Goal: Task Accomplishment & Management: Use online tool/utility

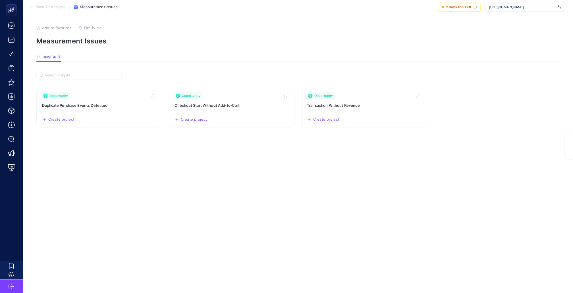
click at [506, 7] on span "[URL][DOMAIN_NAME]" at bounding box center [522, 7] width 66 height 5
type input "iddef"
click at [503, 18] on div "IDDEF" at bounding box center [524, 18] width 81 height 9
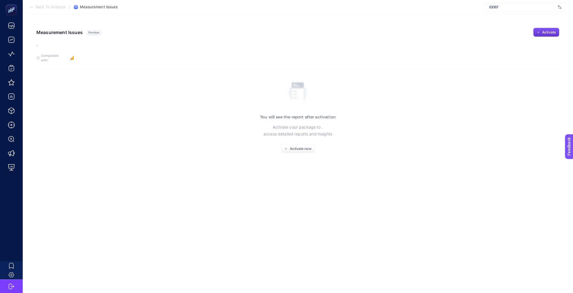
click at [547, 31] on span "Activate" at bounding box center [549, 32] width 14 height 5
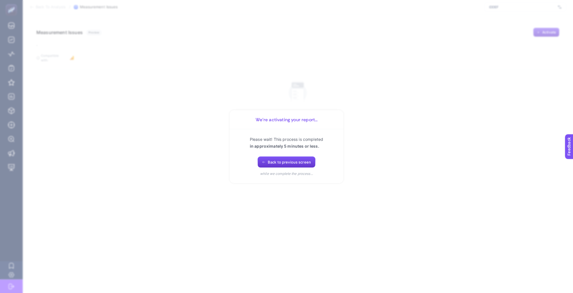
click at [291, 159] on button "Back to previous screen" at bounding box center [286, 162] width 58 height 11
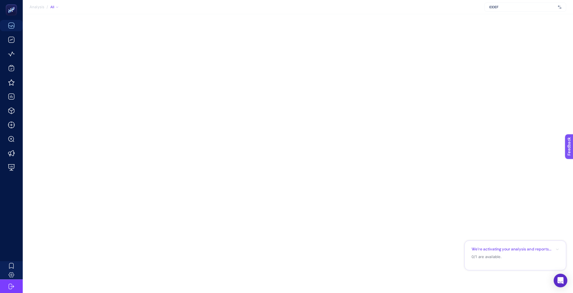
click at [520, 4] on div "IDDEF" at bounding box center [525, 7] width 82 height 9
type input "iddef"
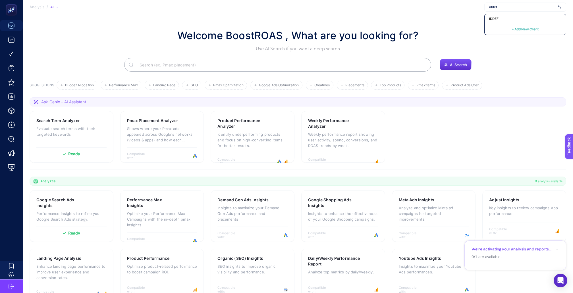
click at [414, 121] on section "Search Term Analyzer Evaluate search terms with their targeted keywords Ready P…" at bounding box center [298, 137] width 536 height 52
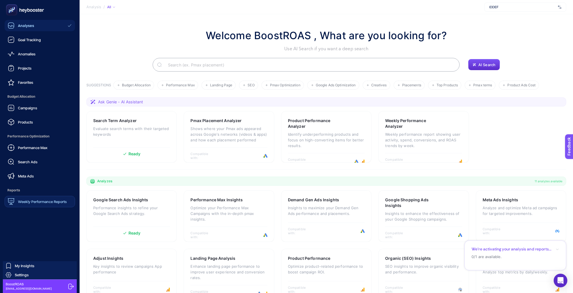
click at [20, 199] on span "Weekly Performance Reports" at bounding box center [42, 201] width 49 height 5
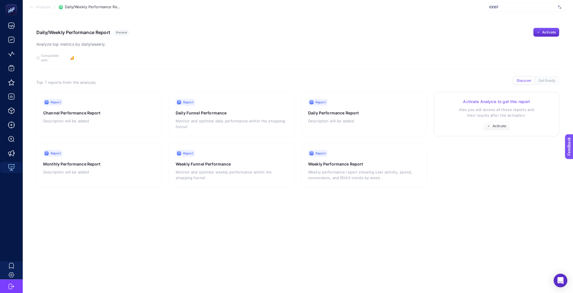
click at [457, 107] on p "Also you will access all these reports and their results after the activation." at bounding box center [496, 112] width 112 height 11
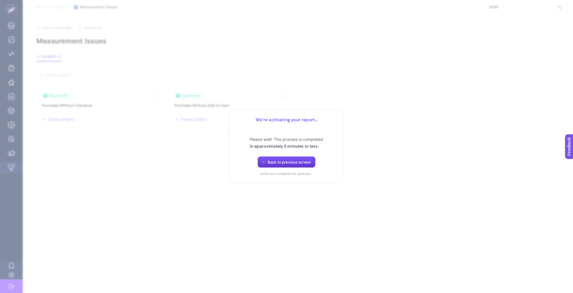
click at [295, 161] on span "Back to previous screen" at bounding box center [289, 162] width 43 height 5
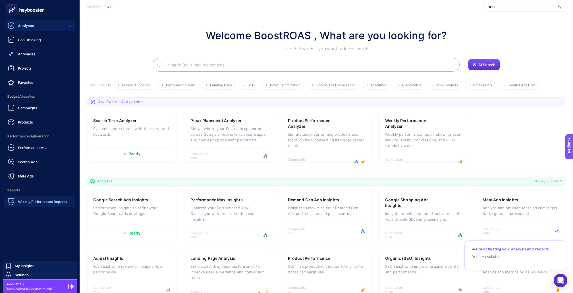
click at [20, 199] on span "Weekly Performance Reports" at bounding box center [42, 201] width 49 height 5
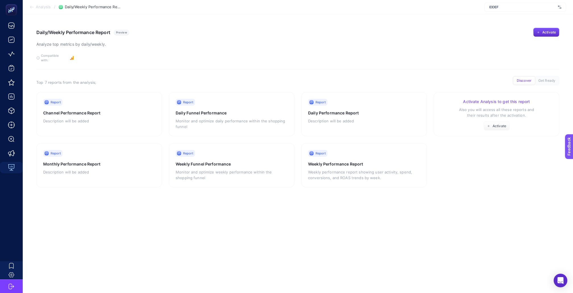
click at [464, 99] on h3 "Activate Analysis to get this report" at bounding box center [496, 102] width 112 height 6
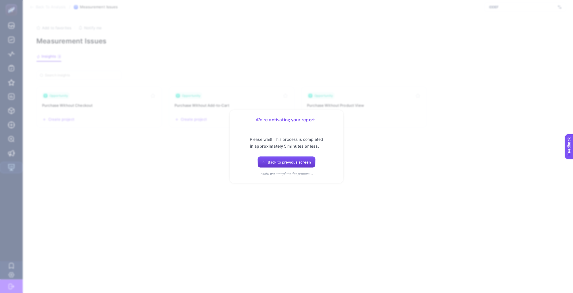
click at [298, 161] on span "Back to previous screen" at bounding box center [289, 162] width 43 height 5
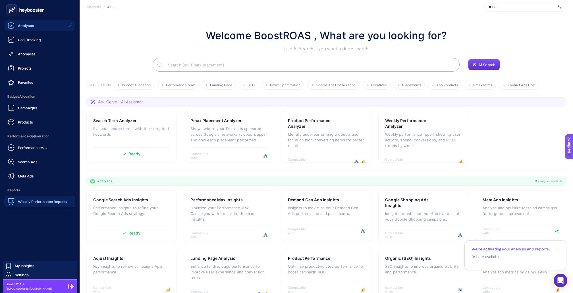
click at [20, 199] on span "Weekly Performance Reports" at bounding box center [42, 201] width 49 height 5
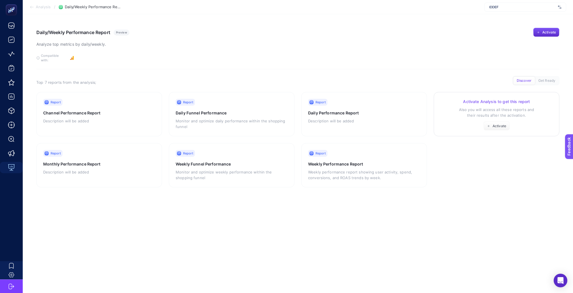
click at [461, 107] on p "Also you will access all these reports and their results after the activation." at bounding box center [496, 112] width 112 height 11
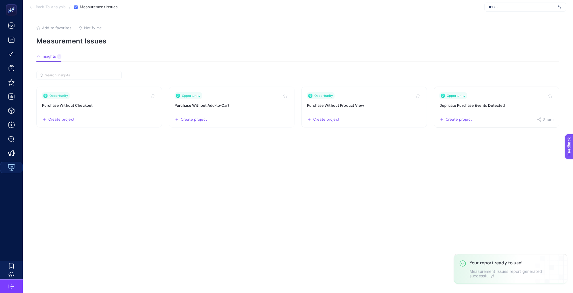
click at [460, 93] on span "Opportunity" at bounding box center [456, 95] width 18 height 5
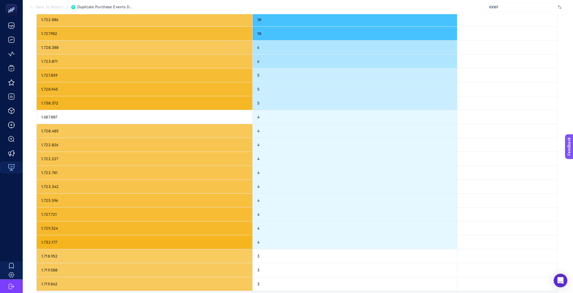
scroll to position [101, 0]
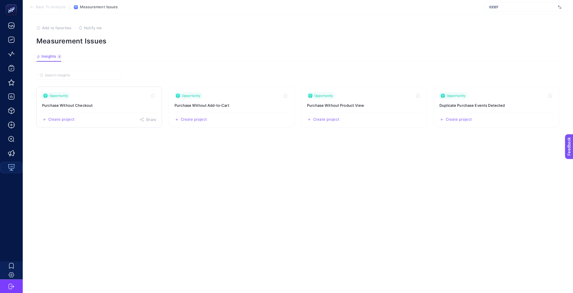
click at [95, 105] on link "Opportunity Purchase Without Checkout Create project Share" at bounding box center [99, 107] width 126 height 41
click at [235, 105] on link "Opportunity Purchase Without Add‑to‑Cart Create project Share" at bounding box center [232, 107] width 126 height 41
click at [352, 103] on h3 "Purchase Without Product View" at bounding box center [364, 106] width 114 height 6
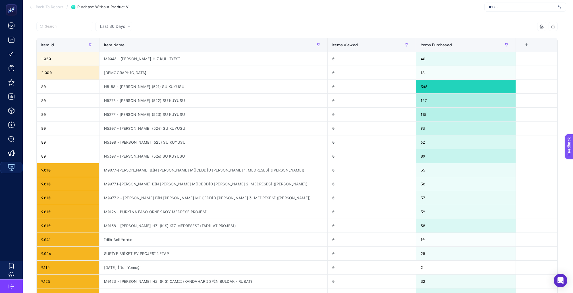
scroll to position [54, 0]
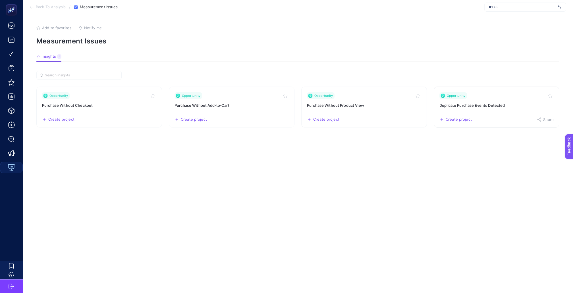
click at [482, 106] on link "Opportunity Duplicate Purchase Events Detected Create project Share" at bounding box center [497, 107] width 126 height 41
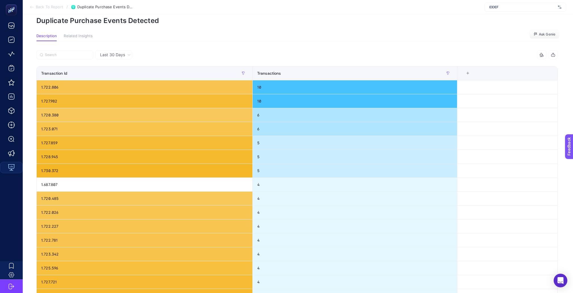
scroll to position [141, 0]
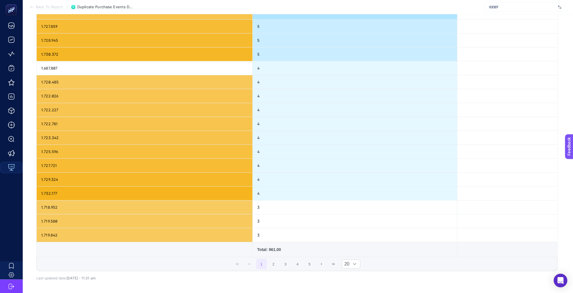
click at [273, 247] on div "Total: 961.00" at bounding box center [354, 250] width 195 height 6
click at [500, 5] on span "IDDEF" at bounding box center [522, 7] width 66 height 5
type input "ole"
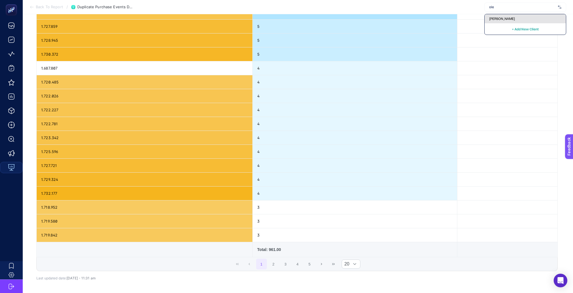
click at [506, 16] on span "[PERSON_NAME]" at bounding box center [502, 18] width 26 height 5
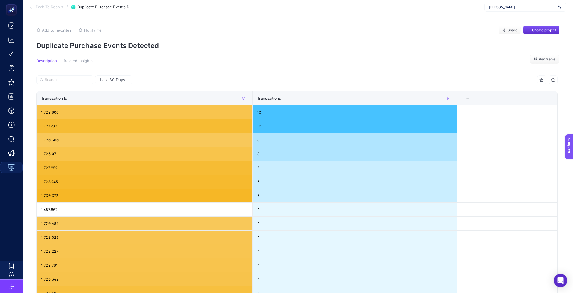
click at [51, 7] on span "Back To Report" at bounding box center [49, 7] width 27 height 5
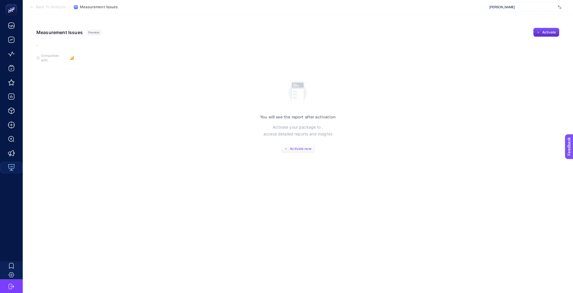
click at [295, 147] on span "Activate now" at bounding box center [300, 149] width 21 height 5
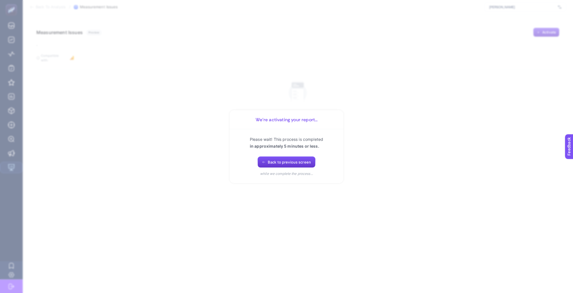
click at [296, 160] on span "Back to previous screen" at bounding box center [289, 162] width 43 height 5
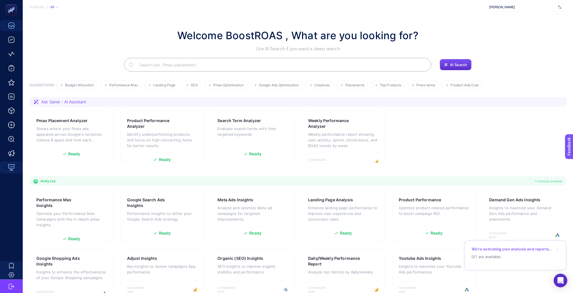
scroll to position [7, 0]
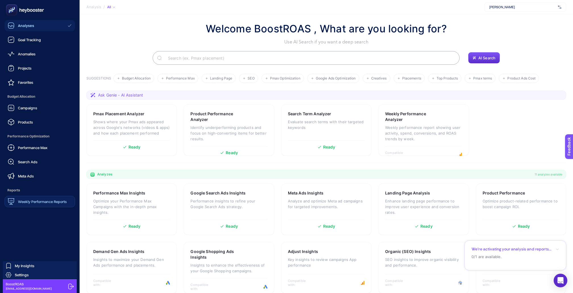
click at [14, 198] on div "Weekly Performance Reports" at bounding box center [37, 201] width 59 height 7
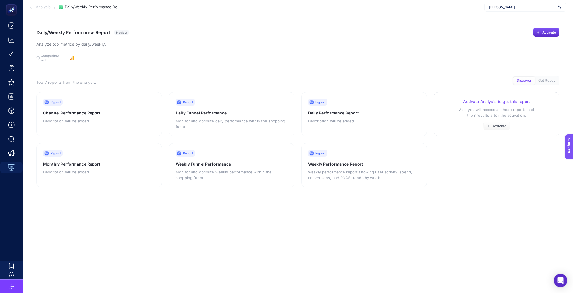
click at [454, 107] on p "Also you will access all these reports and their results after the activation." at bounding box center [496, 112] width 112 height 11
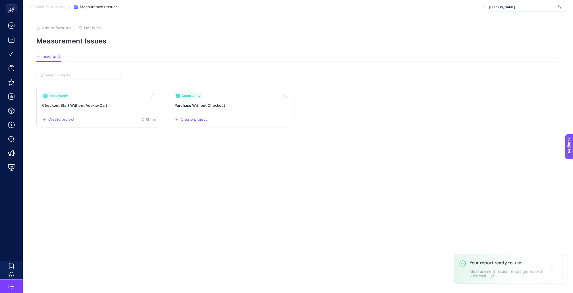
click at [110, 104] on link "Opportunity Checkout Start Without Add‑to‑Cart Create project Share" at bounding box center [99, 107] width 126 height 41
click at [222, 95] on link "Opportunity Purchase Without Checkout Create project Share" at bounding box center [232, 107] width 126 height 41
click at [508, 6] on span "[PERSON_NAME]" at bounding box center [522, 7] width 66 height 5
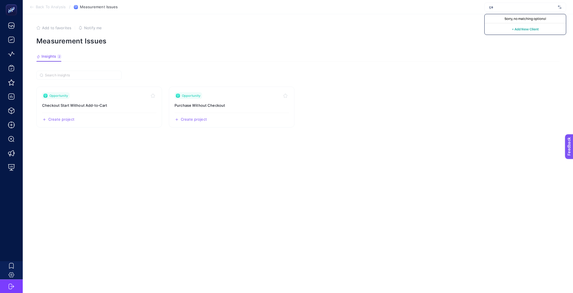
type input "ç"
type input "city"
click at [518, 16] on div "camasircity" at bounding box center [524, 18] width 81 height 9
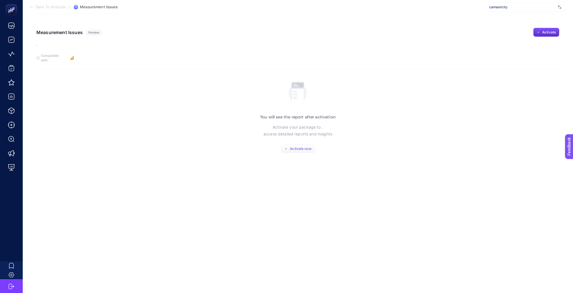
click at [295, 144] on button "Activate now" at bounding box center [298, 148] width 34 height 9
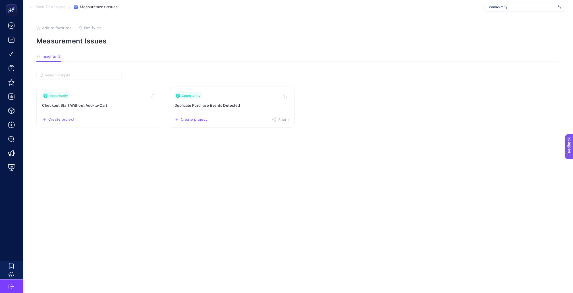
click at [228, 87] on link "Opportunity Duplicate Purchase Events Detected Create project Share" at bounding box center [232, 107] width 126 height 41
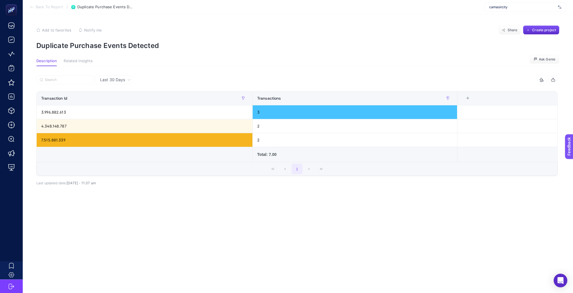
click at [530, 9] on span "camasircity" at bounding box center [522, 7] width 66 height 5
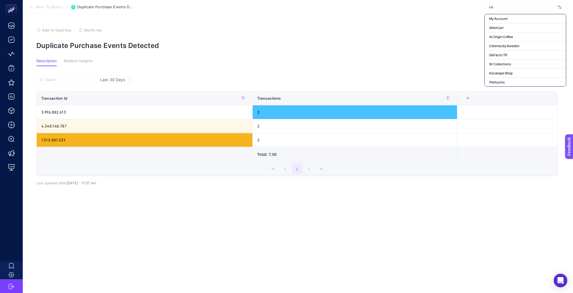
type input "cel"
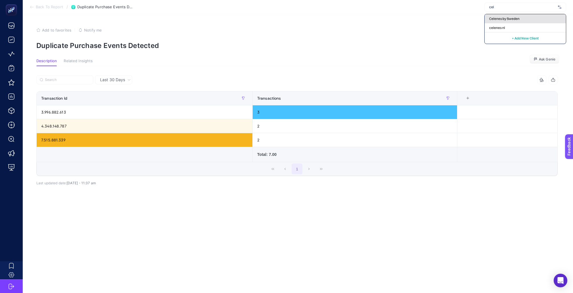
click at [517, 17] on span "Celenes by Sweden" at bounding box center [504, 18] width 30 height 5
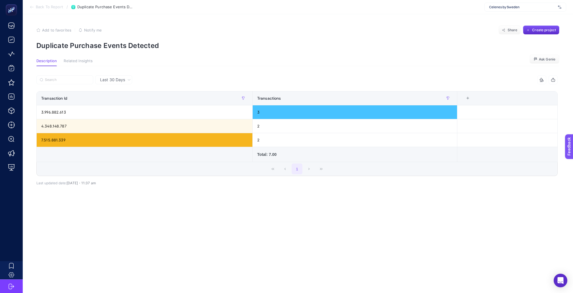
click at [51, 8] on span "Back To Report" at bounding box center [49, 7] width 27 height 5
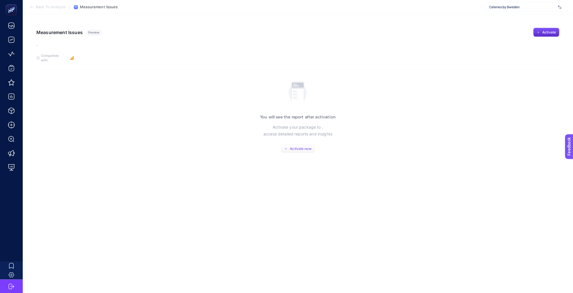
click at [306, 144] on button "Activate now" at bounding box center [298, 148] width 34 height 9
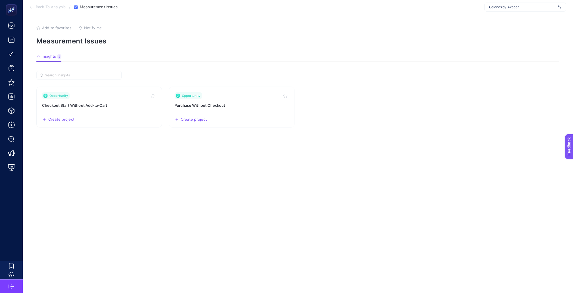
click at [504, 6] on span "Celenes by Sweden" at bounding box center [522, 7] width 66 height 5
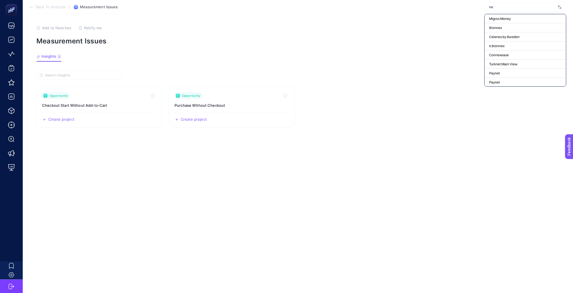
type input "nev"
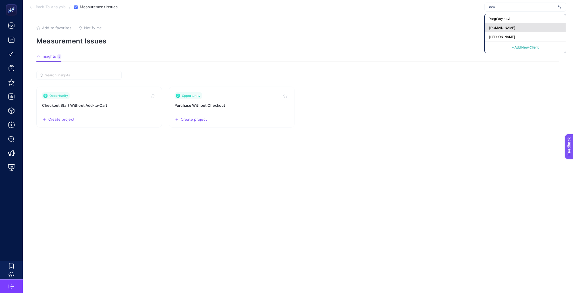
click at [506, 28] on span "[DOMAIN_NAME]" at bounding box center [502, 28] width 26 height 5
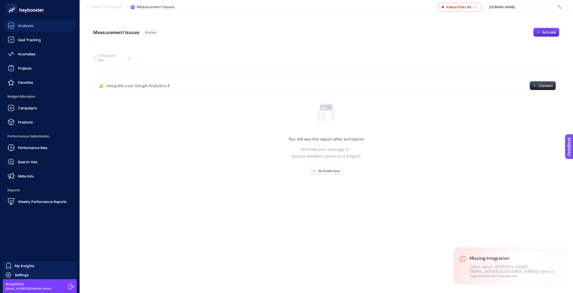
click at [32, 27] on div "Analyses" at bounding box center [21, 25] width 26 height 7
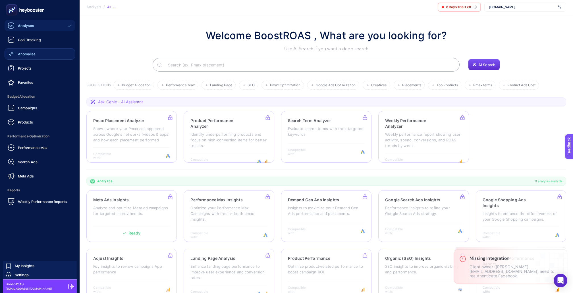
click at [31, 52] on span "Anomalies" at bounding box center [27, 54] width 18 height 5
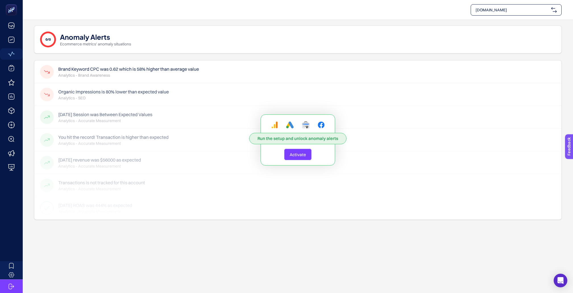
click at [490, 7] on div "[DOMAIN_NAME]" at bounding box center [515, 9] width 91 height 11
type input "nevz"
click at [492, 30] on div "[PERSON_NAME]" at bounding box center [516, 35] width 90 height 11
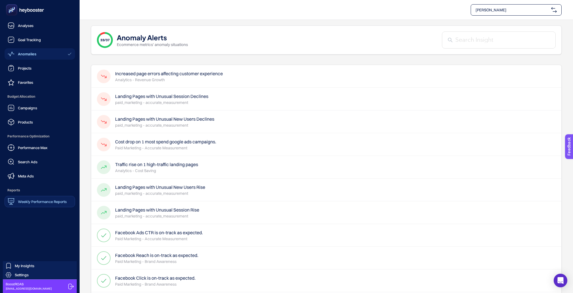
click at [18, 198] on div "Weekly Performance Reports" at bounding box center [37, 201] width 59 height 7
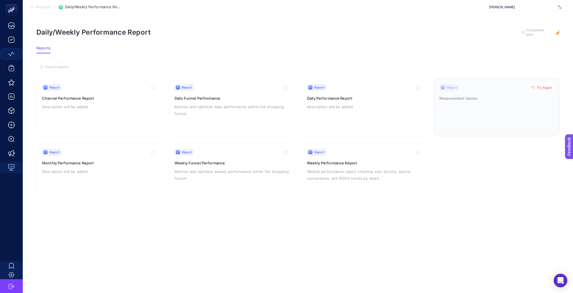
click at [452, 103] on div at bounding box center [496, 107] width 125 height 57
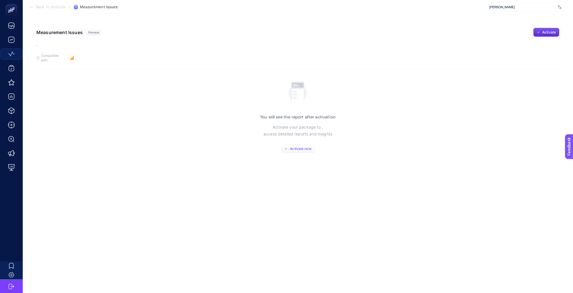
click at [290, 147] on span "Activate now" at bounding box center [300, 149] width 21 height 5
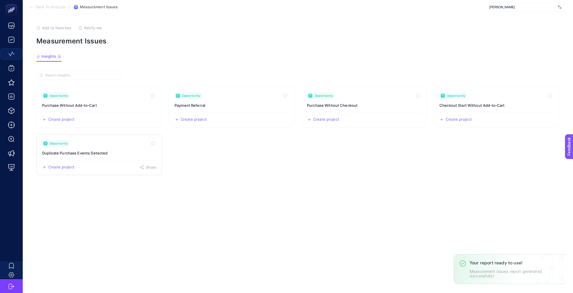
click at [96, 143] on link "Opportunity Duplicate Purchase Events Detected Create project Share" at bounding box center [99, 154] width 126 height 41
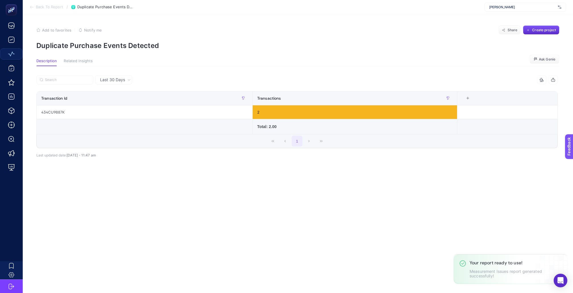
click at [46, 8] on span "Back To Report" at bounding box center [49, 7] width 27 height 5
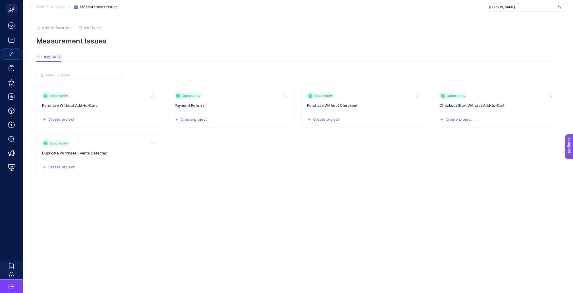
click at [230, 92] on div "Opportunity" at bounding box center [231, 95] width 114 height 7
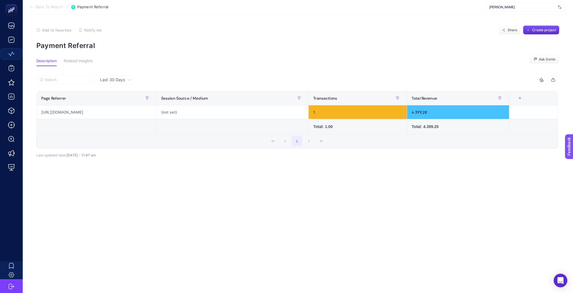
click at [51, 8] on span "Back To Report" at bounding box center [49, 7] width 27 height 5
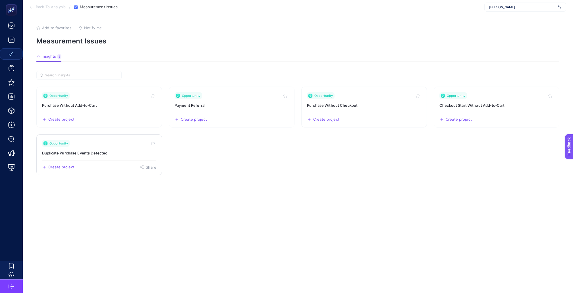
click at [97, 150] on link "Opportunity Duplicate Purchase Events Detected Create project Share" at bounding box center [99, 154] width 126 height 41
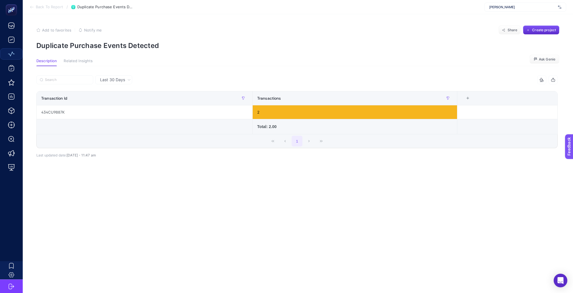
click at [46, 8] on span "Back To Report" at bounding box center [49, 7] width 27 height 5
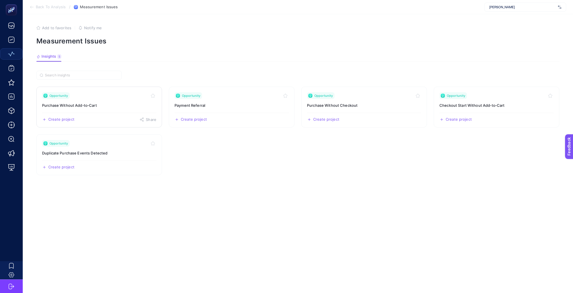
click at [118, 103] on h3 "Purchase Without Add‑to‑Cart" at bounding box center [99, 106] width 114 height 6
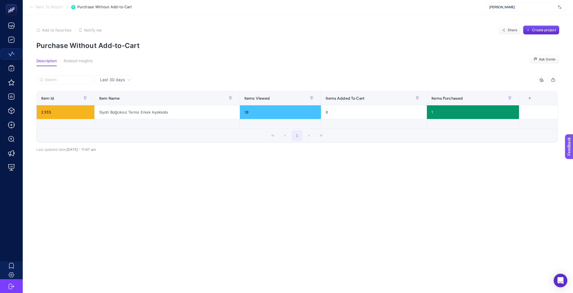
click at [49, 9] on span "Back To Report" at bounding box center [49, 7] width 27 height 5
